Goal: Task Accomplishment & Management: Complete application form

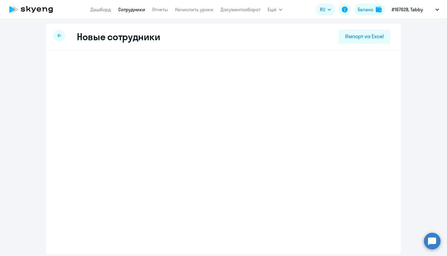
select select "english_adult_not_native_speaker"
select select "3"
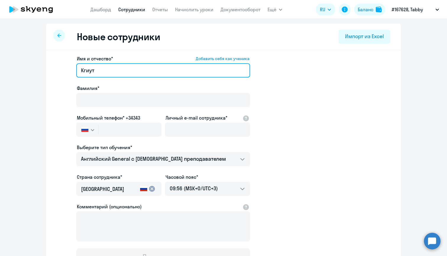
drag, startPoint x: 100, startPoint y: 72, endPoint x: 57, endPoint y: 70, distance: 42.9
click at [57, 70] on app-new-student-form "Имя и отчество* Добавить себя как ученика [PERSON_NAME]* Мобильный телефон* +34…" at bounding box center [224, 160] width 336 height 211
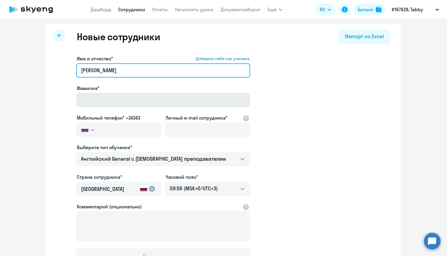
type input "[PERSON_NAME]"
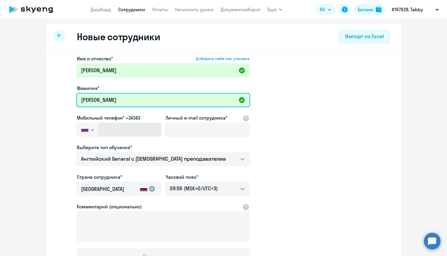
type input "[PERSON_NAME]"
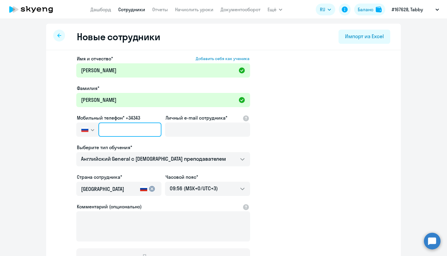
click at [115, 132] on input "text" at bounding box center [129, 129] width 63 height 14
paste input "[PHONE_NUMBER]"
type input "[PHONE_NUMBER]"
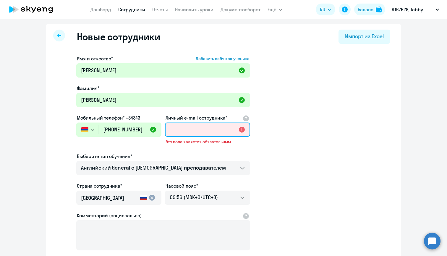
click at [192, 131] on input "Личный e-mail сотрудника*" at bounding box center [207, 129] width 85 height 14
paste input "[PERSON_NAME][EMAIL_ADDRESS][PERSON_NAME]"
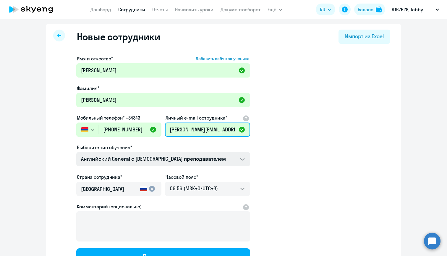
type input "[PERSON_NAME][EMAIL_ADDRESS][PERSON_NAME]"
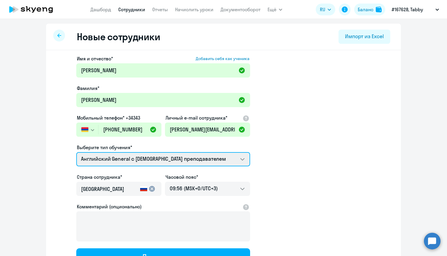
select select "english_adult_native_speaker"
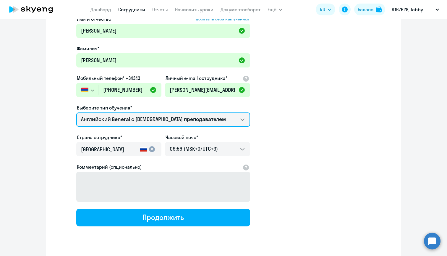
scroll to position [41, 0]
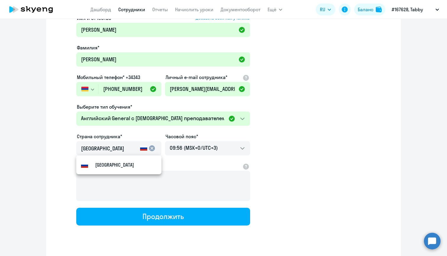
click at [152, 148] on mat-icon "cancel" at bounding box center [151, 148] width 7 height 7
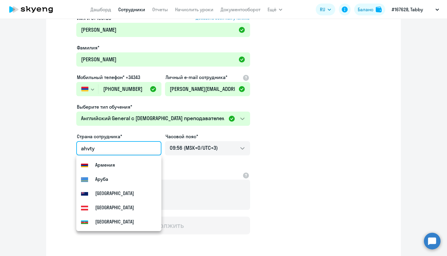
scroll to position [0, 0]
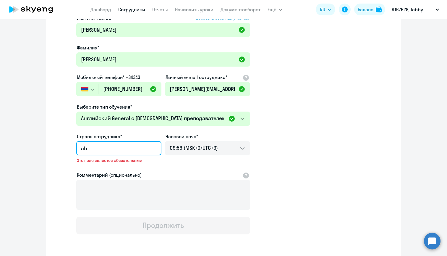
type input "a"
click at [84, 150] on input "фрмен" at bounding box center [117, 149] width 73 height 8
click at [105, 164] on small "Армения" at bounding box center [105, 164] width 20 height 7
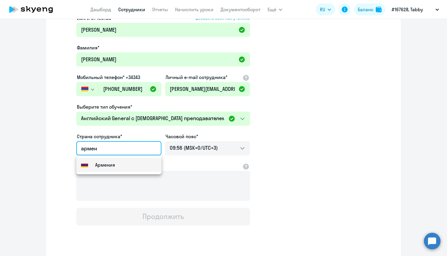
type input "Армения"
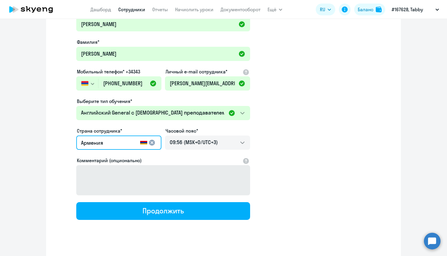
scroll to position [47, 0]
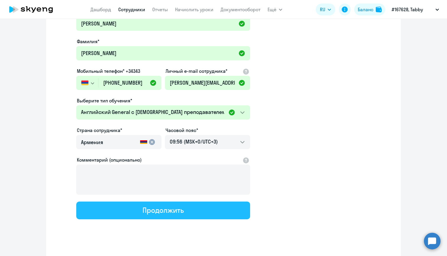
click at [146, 213] on div "Продолжить" at bounding box center [163, 209] width 41 height 9
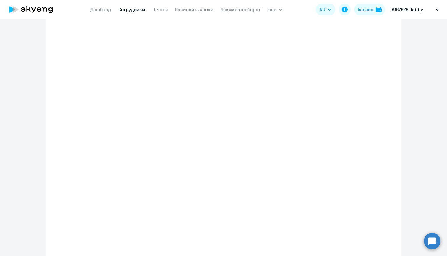
select select "english_adult_native_speaker"
select select "3"
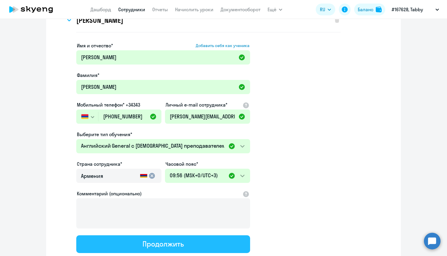
scroll to position [0, 0]
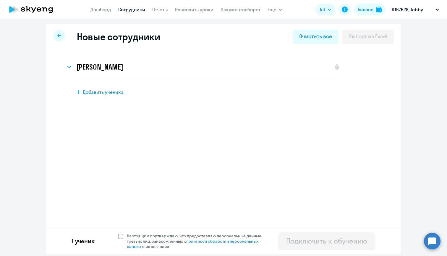
drag, startPoint x: 121, startPoint y: 235, endPoint x: 164, endPoint y: 243, distance: 43.8
click at [121, 235] on span at bounding box center [120, 236] width 5 height 5
click at [118, 233] on input "Настоящим подтверждаю, что предоставляю персональные данные третьих лиц, ознако…" at bounding box center [118, 233] width 0 height 0
checkbox input "true"
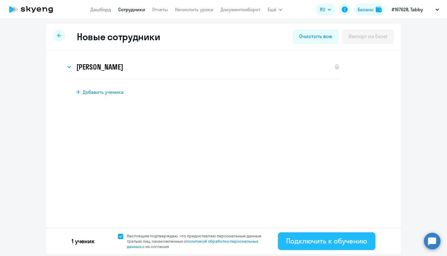
click at [338, 238] on div "Подключить к обучению" at bounding box center [326, 240] width 81 height 9
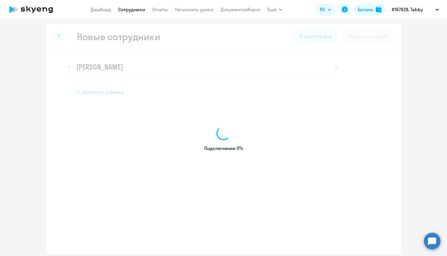
select select "english_adult_not_native_speaker"
select select "3"
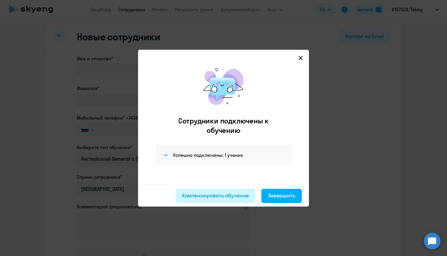
click at [238, 191] on button "Компенсировать обучение" at bounding box center [216, 196] width 80 height 14
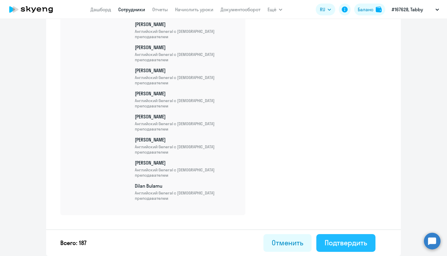
scroll to position [4265, 0]
click at [337, 243] on div "Подтвердить" at bounding box center [346, 242] width 43 height 9
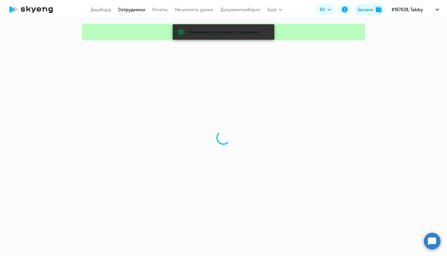
select select "30"
